Goal: Task Accomplishment & Management: Use online tool/utility

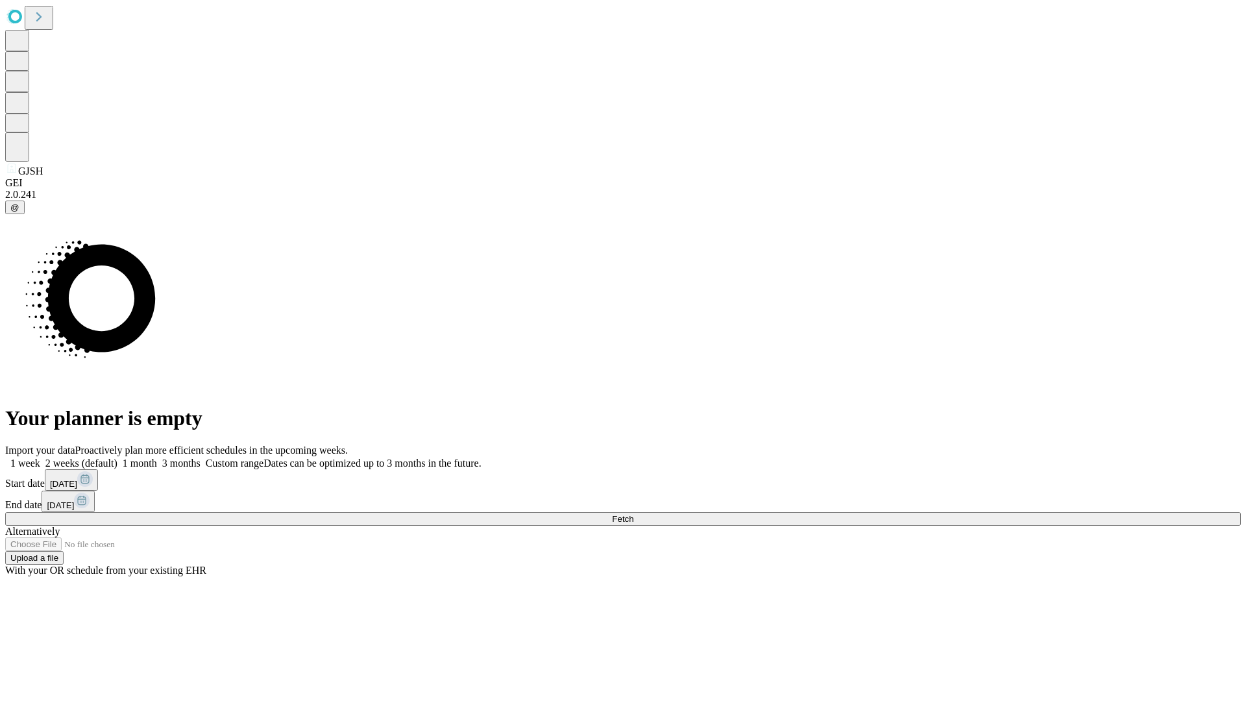
click at [633, 514] on span "Fetch" at bounding box center [622, 519] width 21 height 10
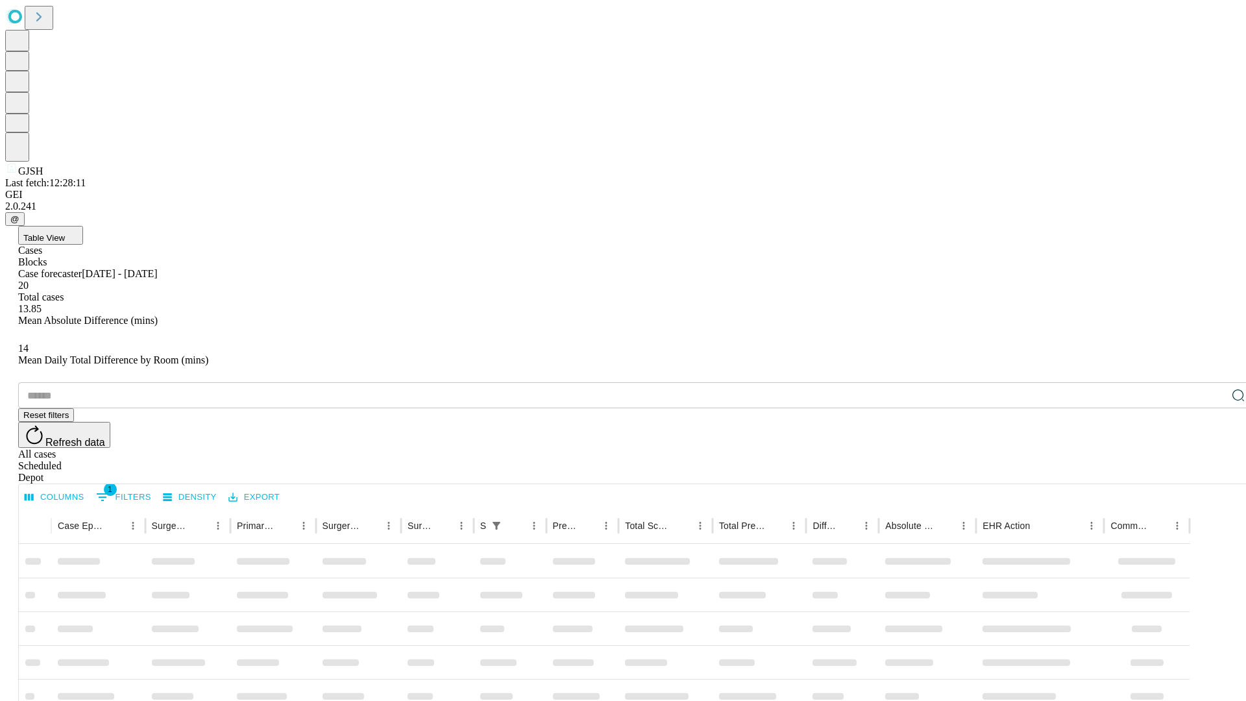
click at [1212, 472] on div "Depot" at bounding box center [635, 478] width 1235 height 12
